Goal: Information Seeking & Learning: Learn about a topic

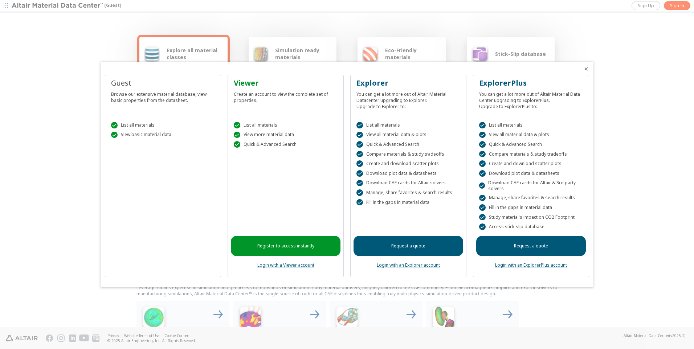
click at [187, 208] on div "Guest Browse our extensive material database, view basic properties from the da…" at bounding box center [163, 176] width 116 height 202
click at [154, 127] on div " List all materials" at bounding box center [163, 125] width 104 height 7
click at [586, 69] on icon "Close" at bounding box center [586, 69] width 6 height 6
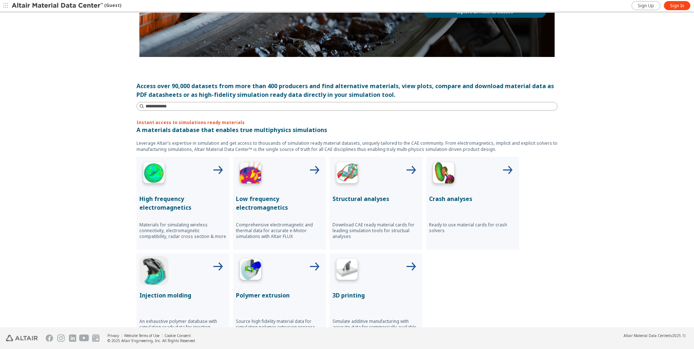
scroll to position [145, 0]
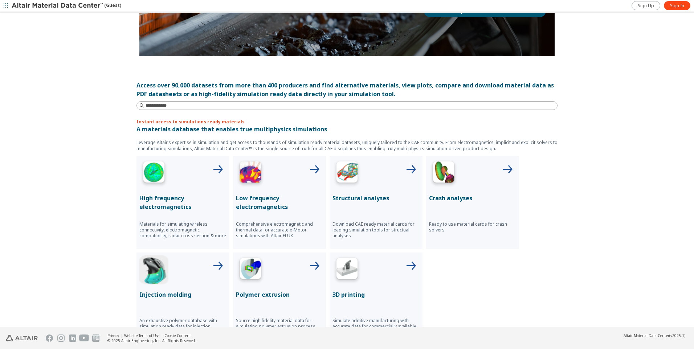
click at [380, 193] on div "Structural analyses Download CAE ready material cards for leading simulation to…" at bounding box center [375, 202] width 93 height 93
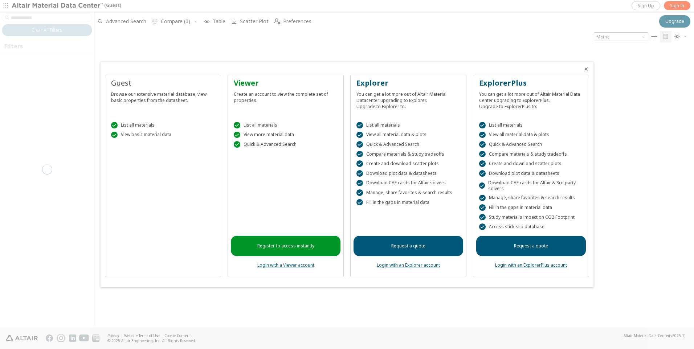
click at [584, 68] on icon "Close" at bounding box center [586, 69] width 6 height 6
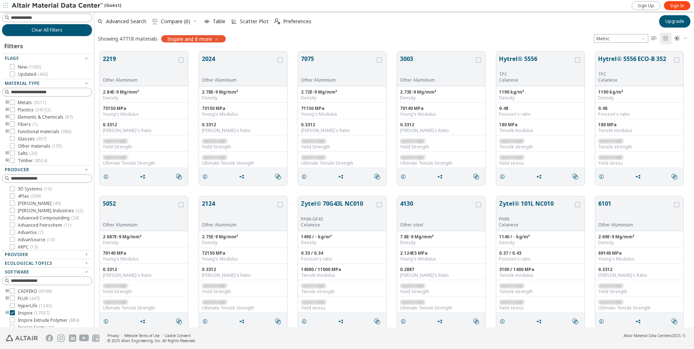
click at [6, 124] on icon "toogle group" at bounding box center [7, 125] width 5 height 6
click at [6, 118] on icon "toogle group" at bounding box center [7, 117] width 5 height 6
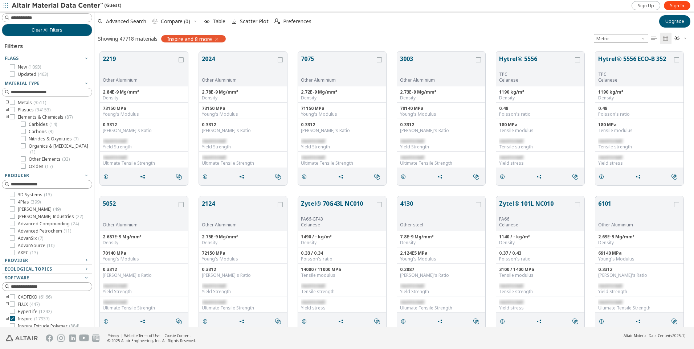
click at [7, 108] on icon "toogle group" at bounding box center [7, 110] width 5 height 6
click at [9, 101] on icon "toogle group" at bounding box center [7, 103] width 5 height 6
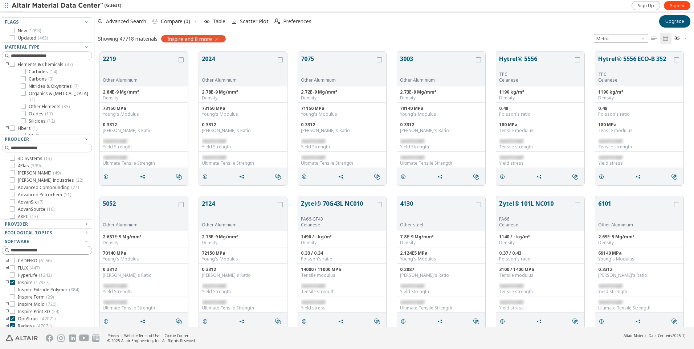
scroll to position [177, 0]
click at [17, 68] on icon "toogle group" at bounding box center [18, 65] width 5 height 6
click at [22, 67] on icon at bounding box center [23, 64] width 5 height 5
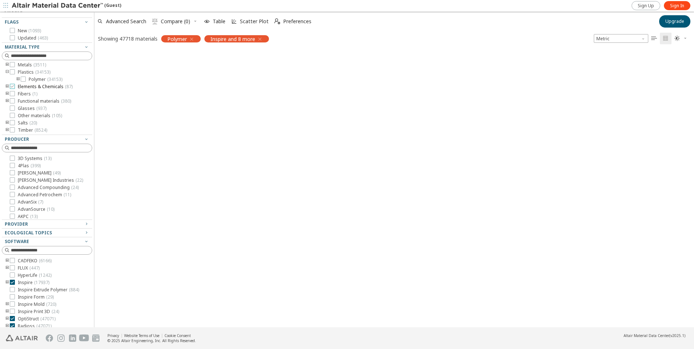
scroll to position [1, 0]
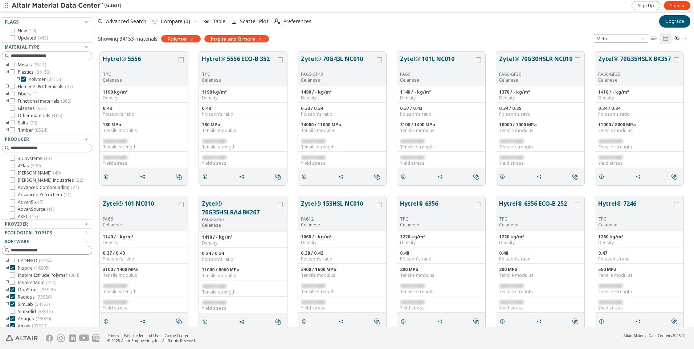
click at [20, 79] on icon "toogle group" at bounding box center [18, 80] width 5 height 6
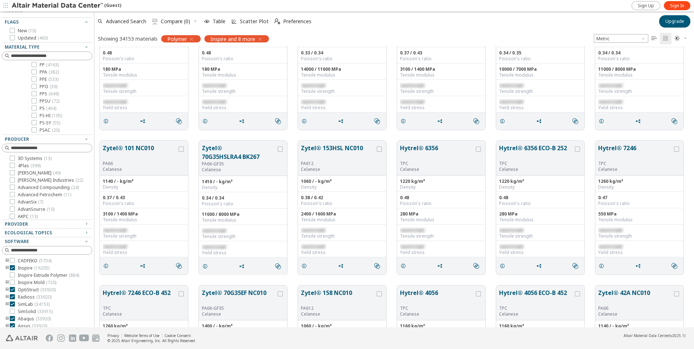
scroll to position [0, 0]
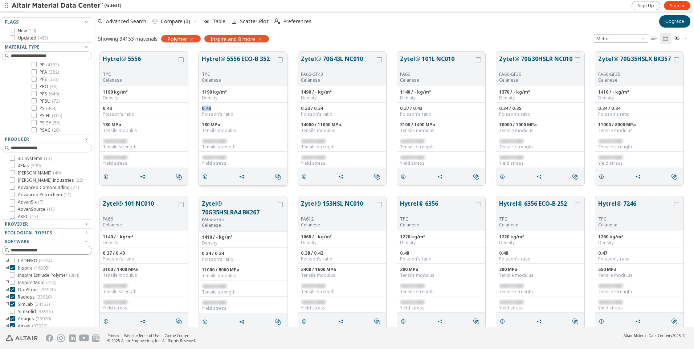
drag, startPoint x: 215, startPoint y: 106, endPoint x: 201, endPoint y: 106, distance: 14.5
click at [201, 106] on div "0.48 Poisson's ratio" at bounding box center [243, 111] width 88 height 16
click at [40, 114] on span "PA* ( 316 )" at bounding box center [49, 116] width 19 height 6
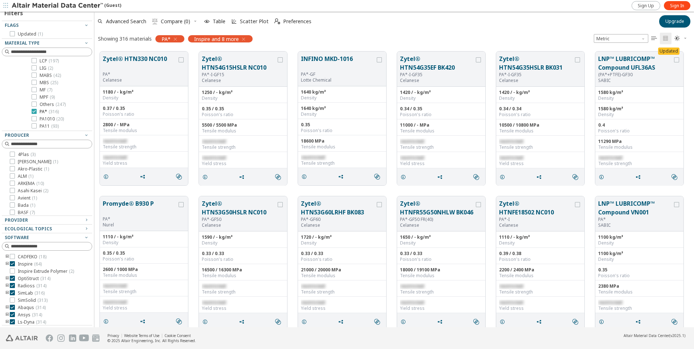
scroll to position [33, 0]
click at [33, 112] on icon at bounding box center [34, 111] width 5 height 5
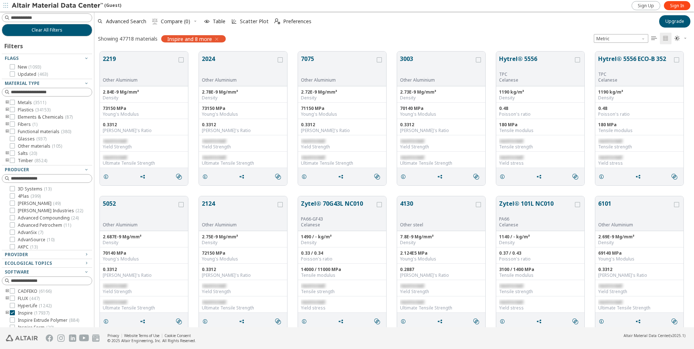
scroll to position [34, 0]
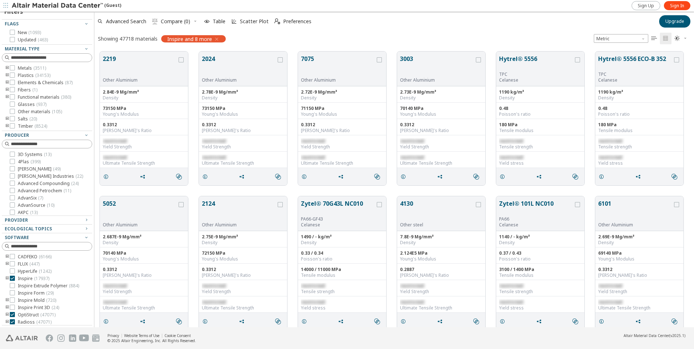
click at [7, 75] on icon "toogle group" at bounding box center [7, 76] width 5 height 6
click at [17, 82] on icon "toogle group" at bounding box center [18, 83] width 5 height 6
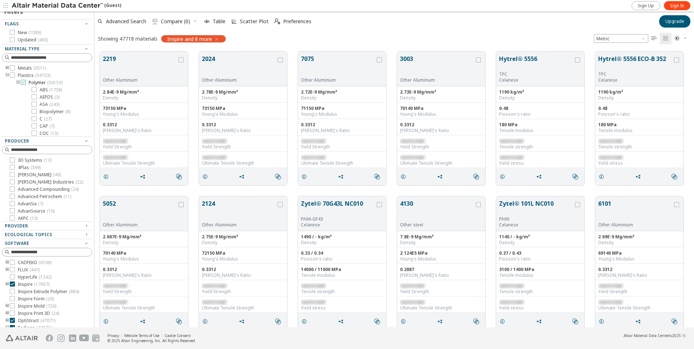
click at [26, 83] on label "Polymer ( 34153 )" at bounding box center [42, 83] width 42 height 6
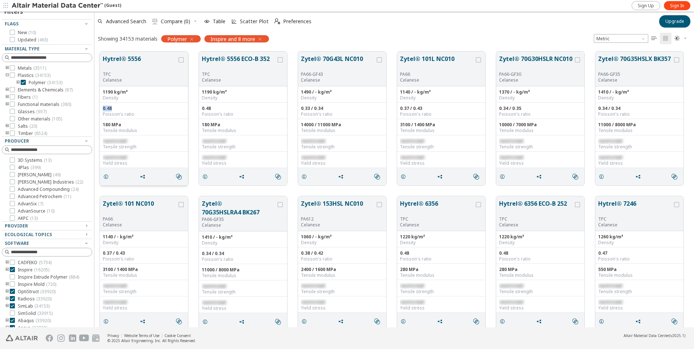
drag, startPoint x: 113, startPoint y: 108, endPoint x: 103, endPoint y: 106, distance: 10.4
click at [103, 106] on div "0.48" at bounding box center [144, 109] width 82 height 6
drag, startPoint x: 104, startPoint y: 106, endPoint x: 111, endPoint y: 107, distance: 6.9
click at [111, 107] on div "0.48" at bounding box center [144, 109] width 82 height 6
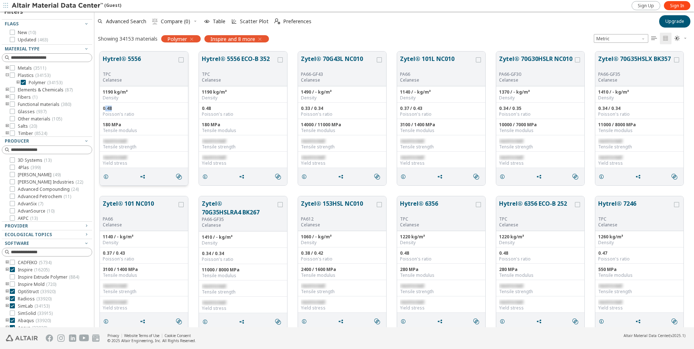
click at [111, 107] on div "0.48" at bounding box center [144, 109] width 82 height 6
drag, startPoint x: 111, startPoint y: 107, endPoint x: 104, endPoint y: 107, distance: 7.3
click at [104, 107] on div "0.48" at bounding box center [144, 109] width 82 height 6
